Goal: Task Accomplishment & Management: Manage account settings

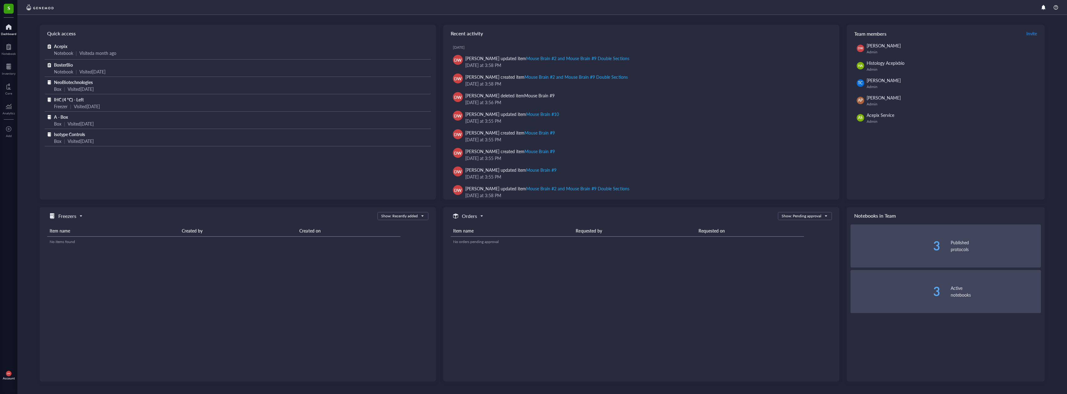
click at [94, 87] on div "Visited [DATE]" at bounding box center [81, 89] width 26 height 7
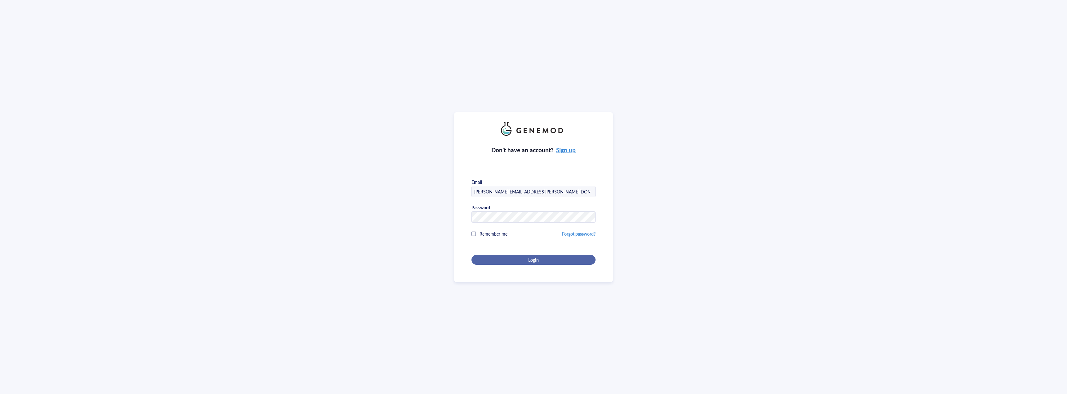
drag, startPoint x: 517, startPoint y: 271, endPoint x: 511, endPoint y: 259, distance: 13.6
click at [516, 269] on div "Don’t have an account? Sign up Email [PERSON_NAME][EMAIL_ADDRESS][PERSON_NAME][…" at bounding box center [533, 197] width 159 height 170
click at [511, 259] on div "Login" at bounding box center [533, 260] width 104 height 6
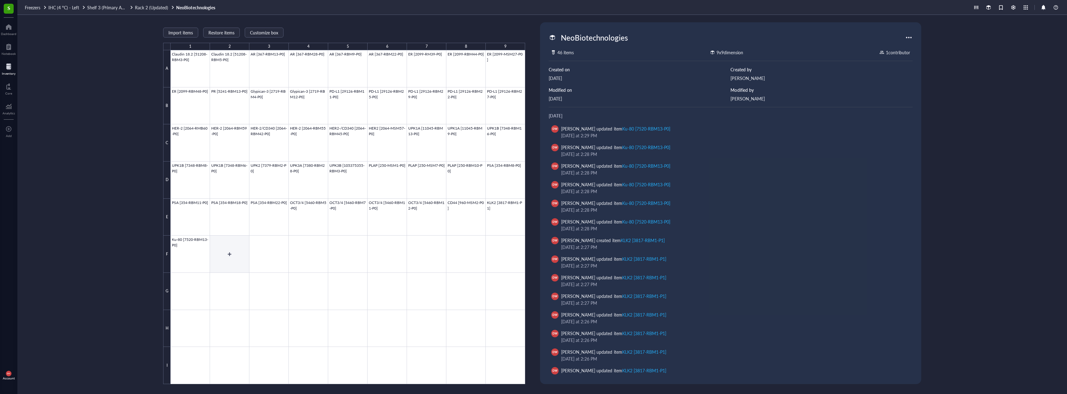
drag, startPoint x: 189, startPoint y: 250, endPoint x: 229, endPoint y: 240, distance: 41.2
click at [190, 250] on div at bounding box center [348, 217] width 355 height 334
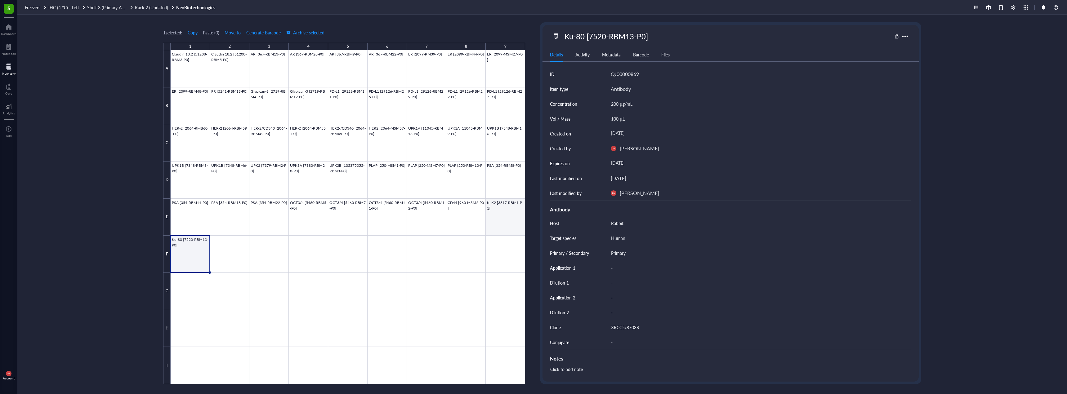
click at [507, 213] on div at bounding box center [348, 217] width 355 height 334
click at [606, 41] on div "KLK2 [3817-RBM1-P1]" at bounding box center [603, 36] width 83 height 13
drag, startPoint x: 563, startPoint y: 35, endPoint x: 570, endPoint y: 36, distance: 7.9
click at [640, 35] on input "KLK2 [3817-RBM1-P1]" at bounding box center [607, 36] width 91 height 12
click at [639, 37] on input "KLK2 [3817-RBM1-P1]" at bounding box center [607, 36] width 91 height 12
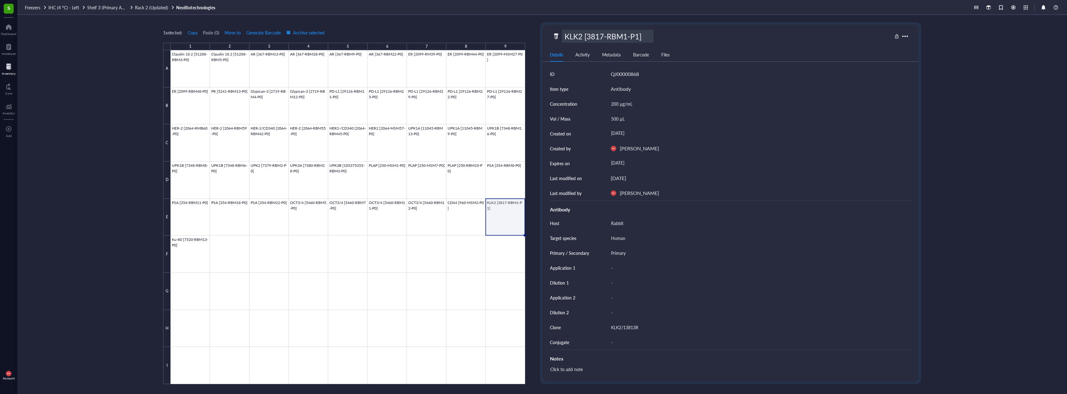
drag, startPoint x: 639, startPoint y: 38, endPoint x: 587, endPoint y: 34, distance: 51.9
click at [587, 34] on input "KLK2 [3817-RBM1-P1]" at bounding box center [607, 36] width 91 height 12
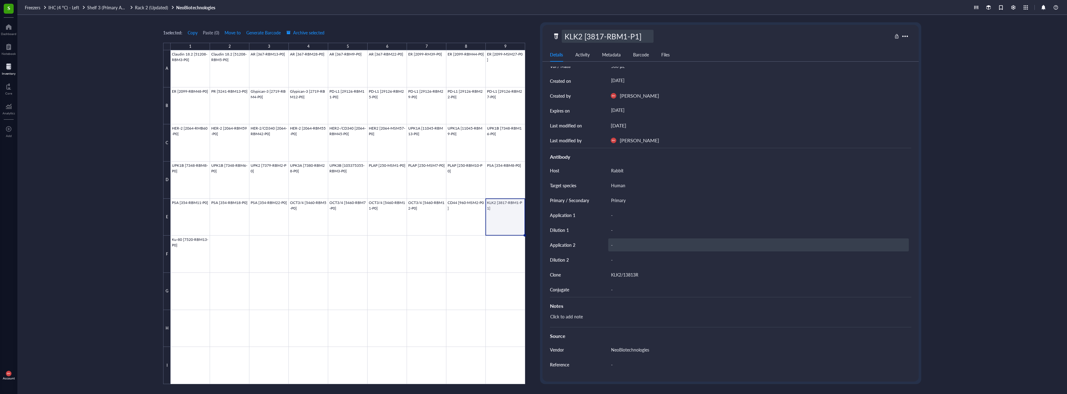
scroll to position [108, 0]
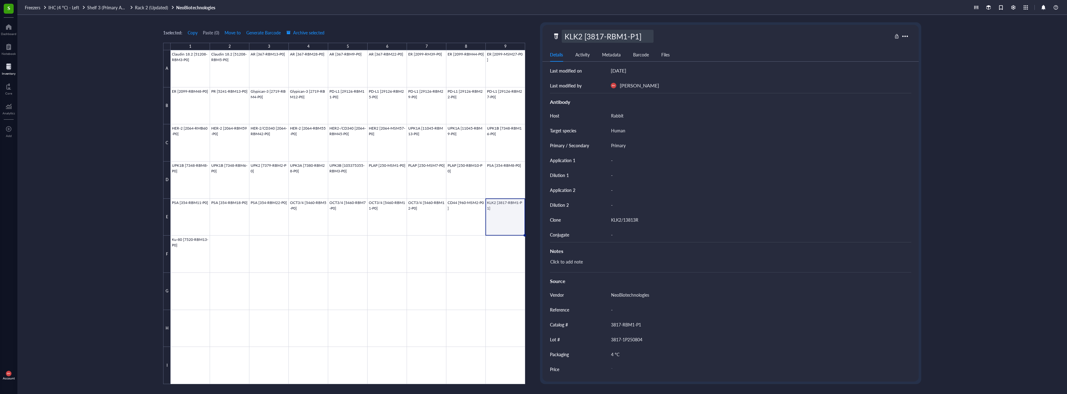
click at [954, 179] on div "1 selected: Copy Paste ( 0 ) Move to Generate Barcode Archive selected 1 2 3 4 …" at bounding box center [542, 204] width 1050 height 379
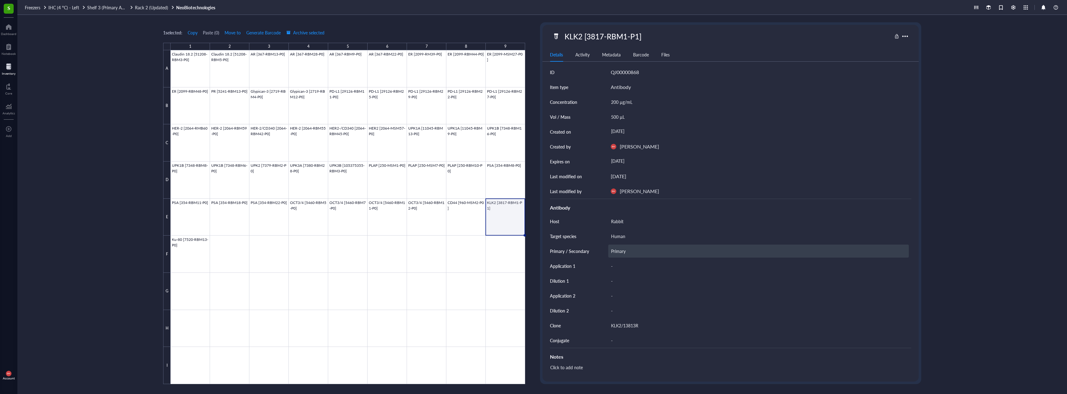
scroll to position [0, 0]
